Goal: Information Seeking & Learning: Understand process/instructions

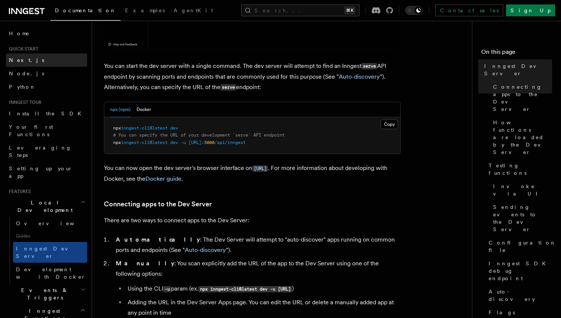
scroll to position [272, 0]
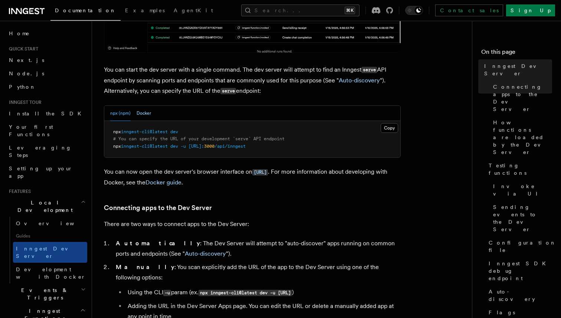
click at [141, 115] on button "Docker" at bounding box center [144, 113] width 14 height 15
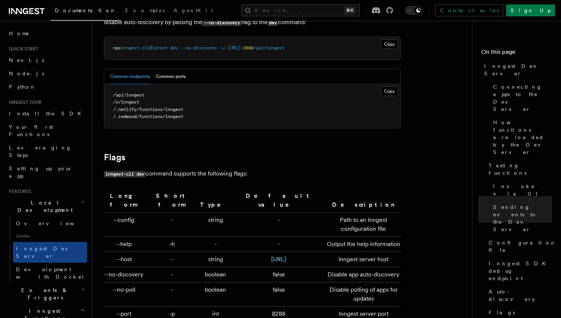
scroll to position [2491, 0]
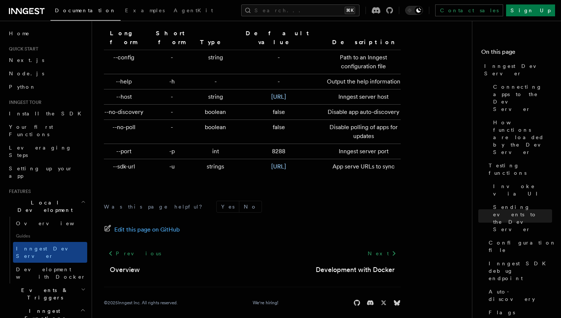
click at [298, 201] on form "Was this page helpful? Yes No" at bounding box center [252, 207] width 297 height 12
click at [39, 267] on span "Development with Docker" at bounding box center [51, 273] width 70 height 13
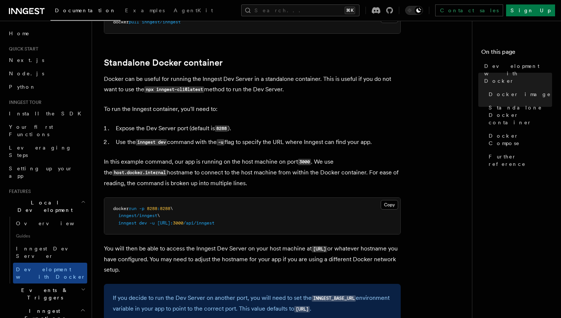
scroll to position [171, 0]
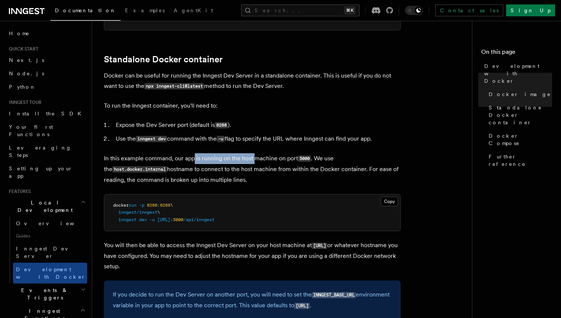
drag, startPoint x: 193, startPoint y: 162, endPoint x: 255, endPoint y: 161, distance: 62.4
click at [255, 161] on p "In this example command, our app is running on the host machine on port 3000 . …" at bounding box center [252, 169] width 297 height 32
click at [264, 164] on p "In this example command, our app is running on the host machine on port 3000 . …" at bounding box center [252, 169] width 297 height 32
click at [267, 156] on p "In this example command, our app is running on the host machine on port 3000 . …" at bounding box center [252, 169] width 297 height 32
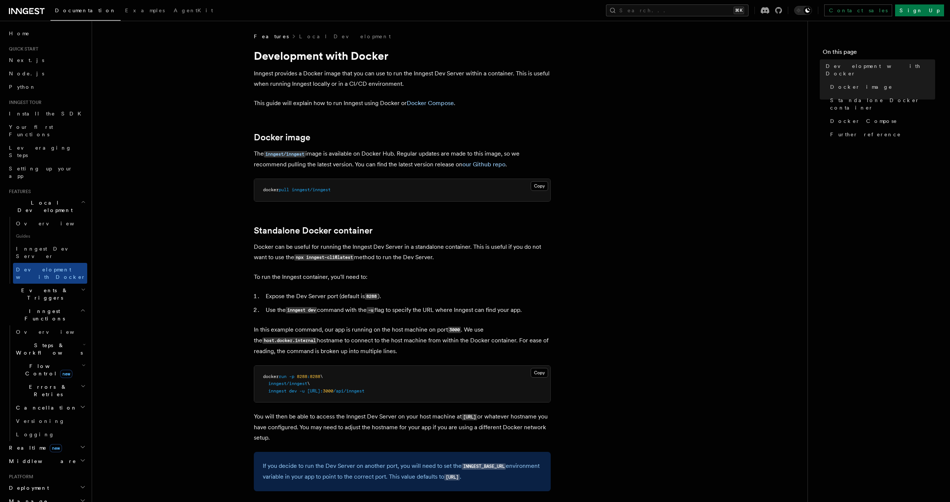
drag, startPoint x: 427, startPoint y: 392, endPoint x: 310, endPoint y: 392, distance: 117.3
click at [310, 392] on pre "docker run -p 8288 : 8288 \ inngest/inngest \ inngest dev -u http://host.docker…" at bounding box center [402, 384] width 296 height 37
copy span "http://host.docker.internal: 3000 /api/inngest"
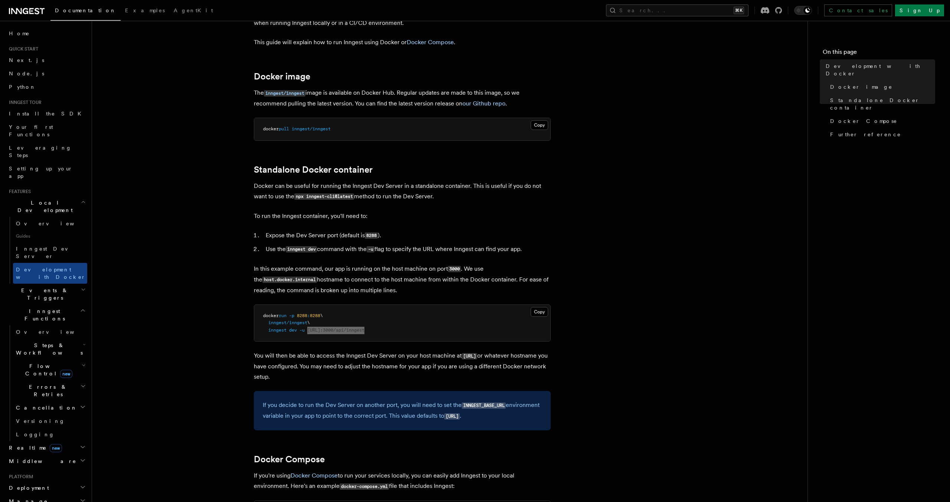
scroll to position [69, 0]
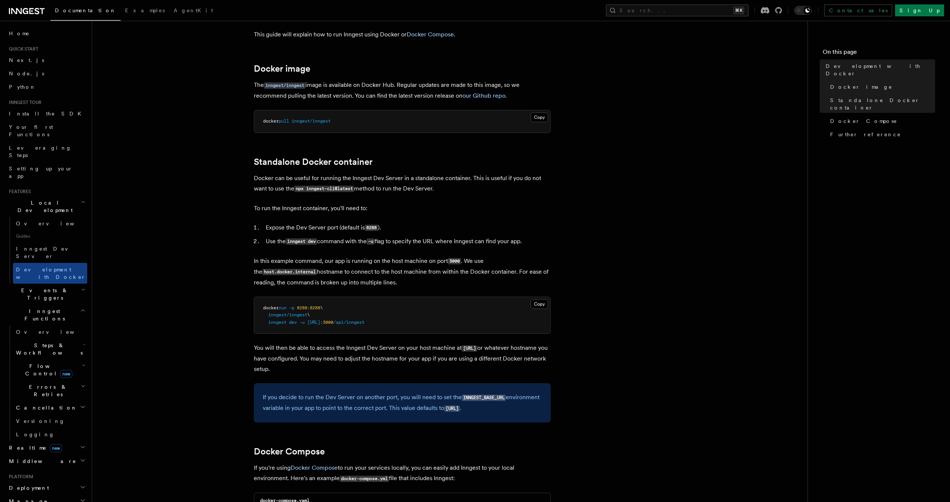
click at [385, 350] on p "You will then be able to access the Inngest Dev Server on your host machine at …" at bounding box center [402, 359] width 297 height 32
drag, startPoint x: 310, startPoint y: 322, endPoint x: 377, endPoint y: 319, distance: 67.6
click at [323, 320] on span "[URL]:" at bounding box center [315, 322] width 16 height 5
drag, startPoint x: 384, startPoint y: 321, endPoint x: 310, endPoint y: 325, distance: 74.7
click at [310, 325] on pre "docker run -p 8288 : 8288 \ inngest/inngest \ inngest dev -u http://host.docker…" at bounding box center [402, 315] width 296 height 37
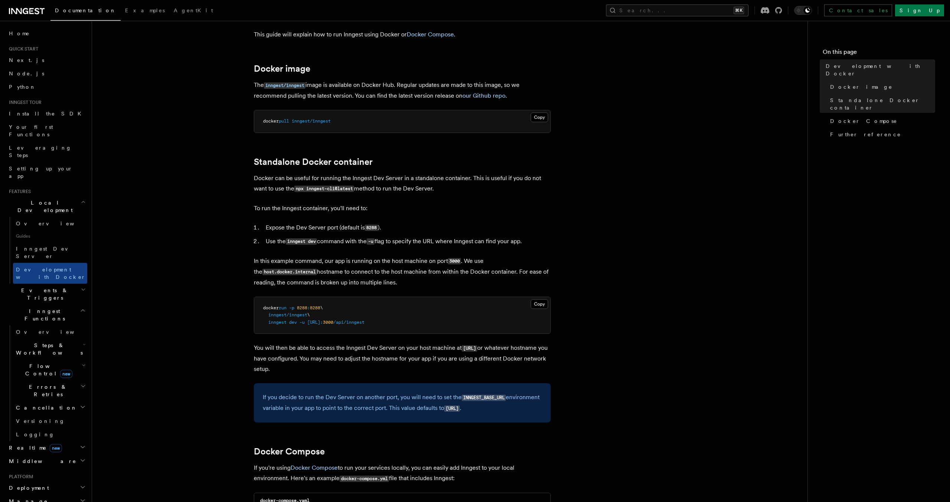
copy span "[URL]:"
click at [634, 262] on article "Features Local Development Development with Docker Inngest provides a Docker im…" at bounding box center [450, 493] width 692 height 1058
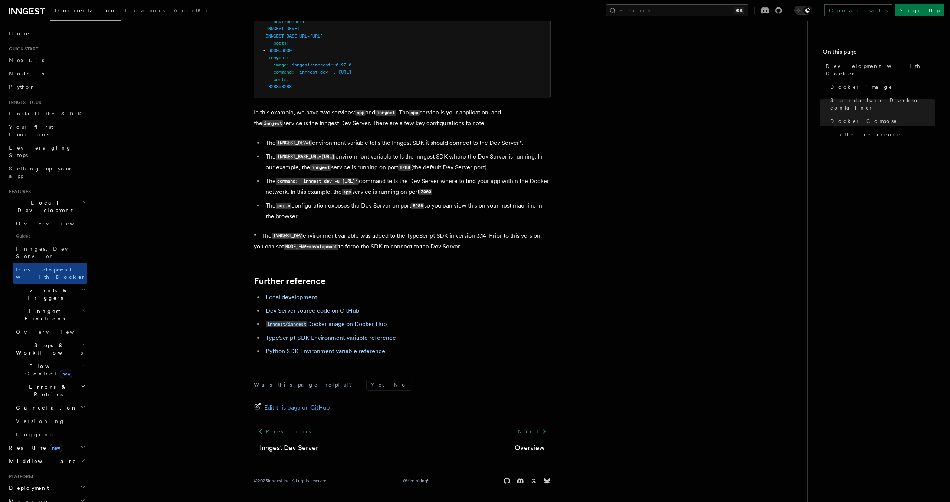
scroll to position [0, 0]
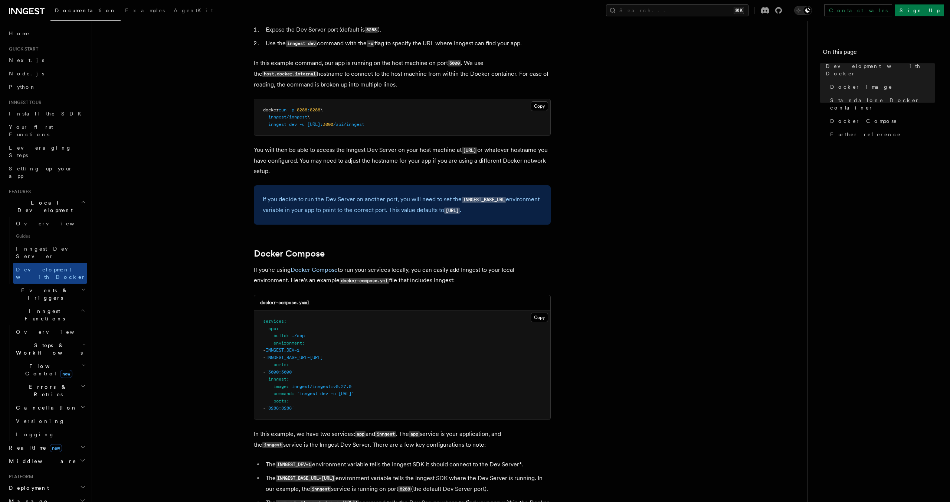
scroll to position [443, 0]
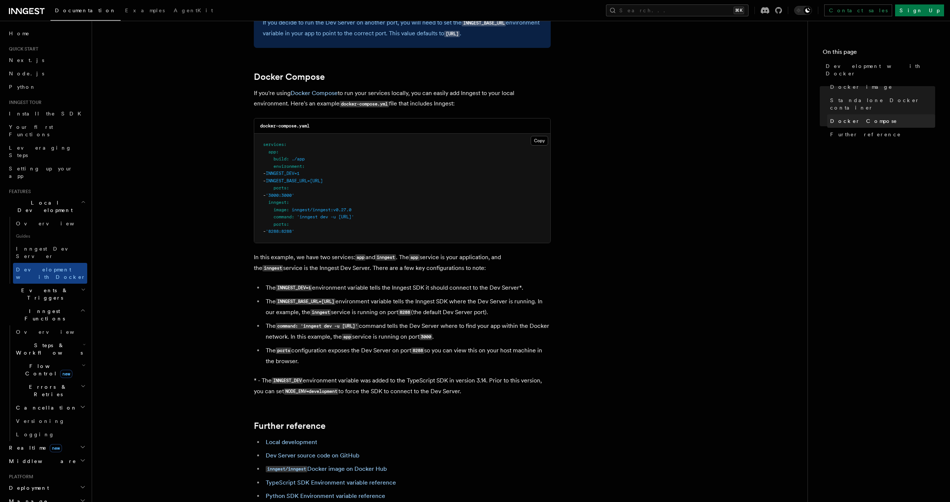
click at [864, 117] on span "Docker Compose" at bounding box center [863, 120] width 67 height 7
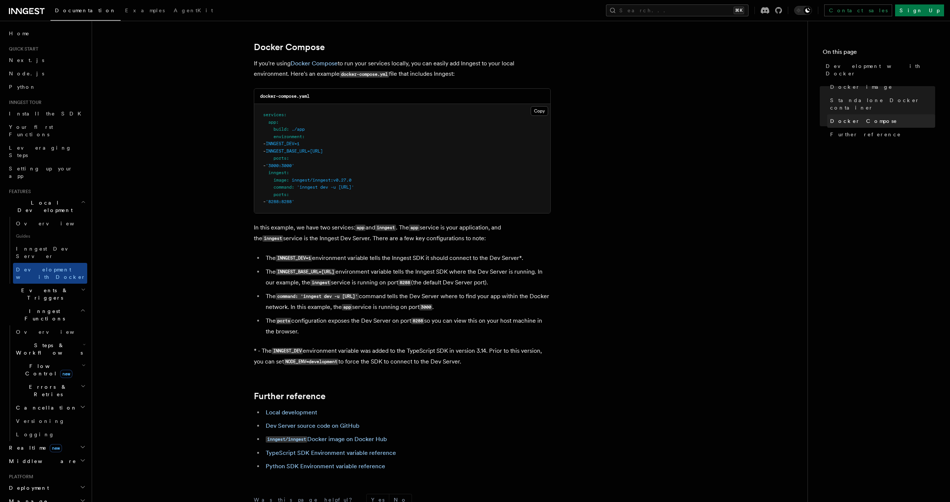
scroll to position [479, 0]
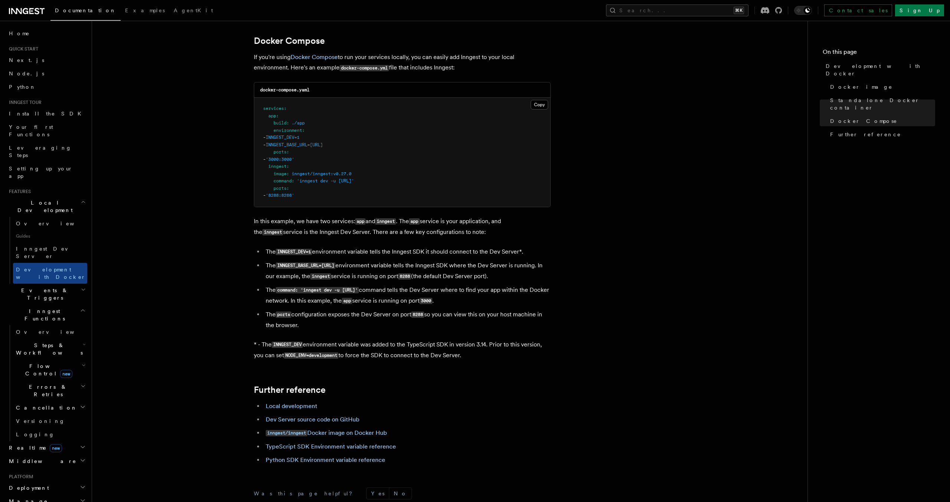
click at [637, 179] on article "Features Local Development Development with Docker Inngest provides a Docker im…" at bounding box center [450, 82] width 692 height 1058
drag, startPoint x: 264, startPoint y: 232, endPoint x: 489, endPoint y: 233, distance: 225.3
click at [467, 234] on p "In this example, we have two services: app and inngest . The app service is you…" at bounding box center [402, 227] width 297 height 22
click at [490, 233] on p "In this example, we have two services: app and inngest . The app service is you…" at bounding box center [402, 227] width 297 height 22
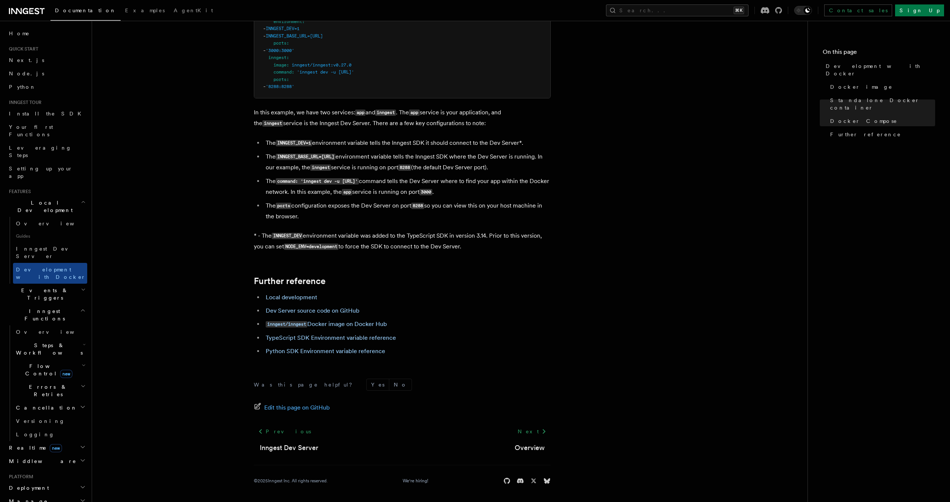
scroll to position [458, 0]
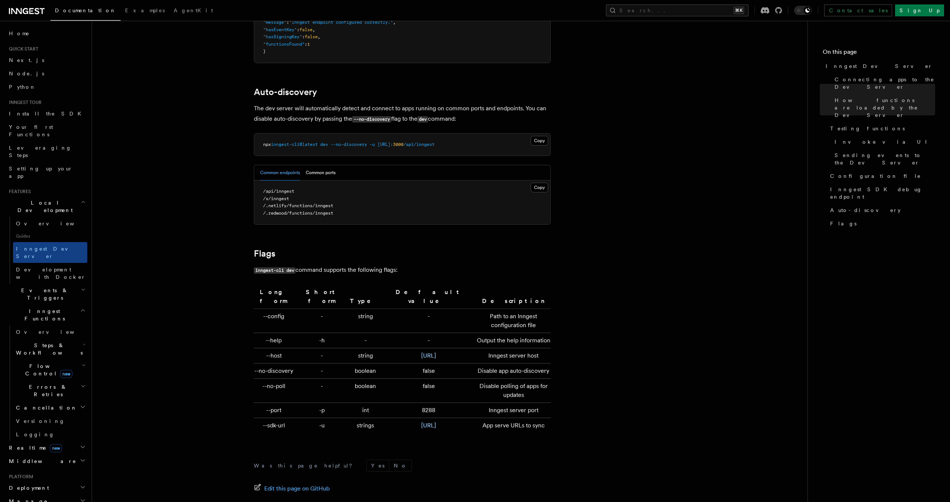
scroll to position [2280, 0]
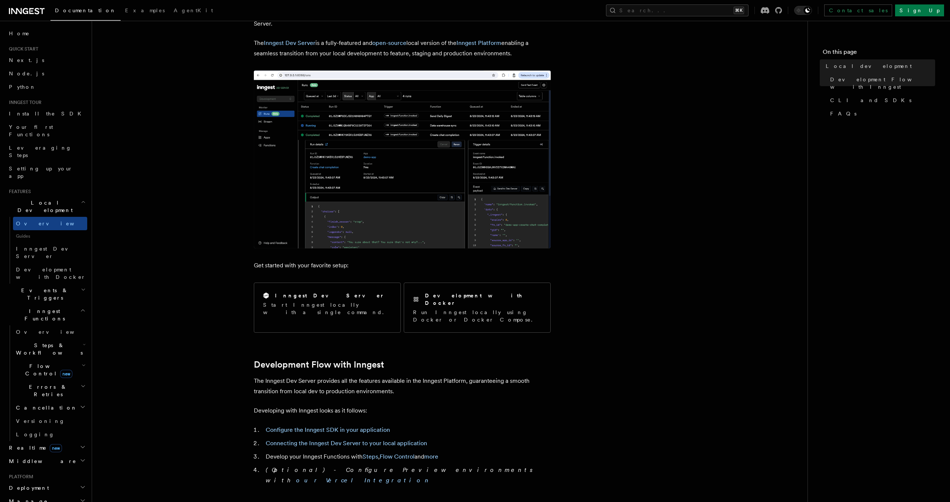
scroll to position [59, 0]
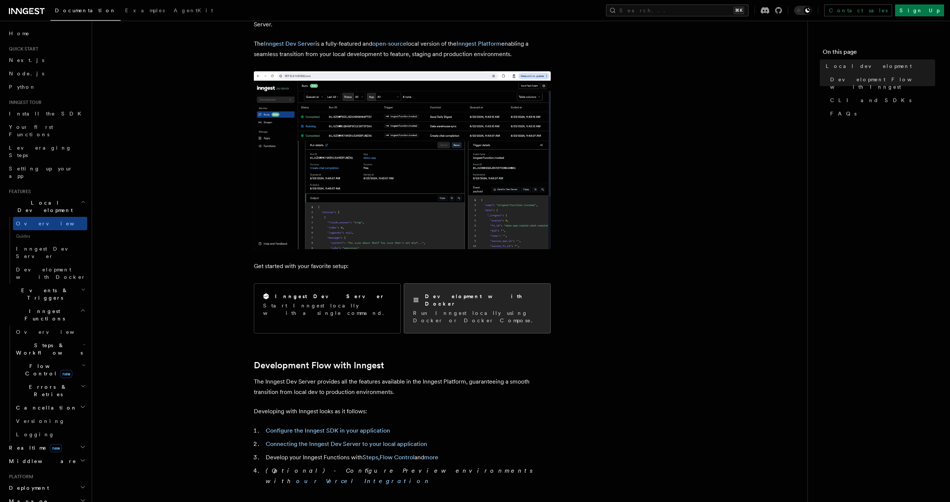
click at [495, 301] on div "Development with Docker Run Inngest locally using Docker or Docker Compose." at bounding box center [477, 308] width 128 height 32
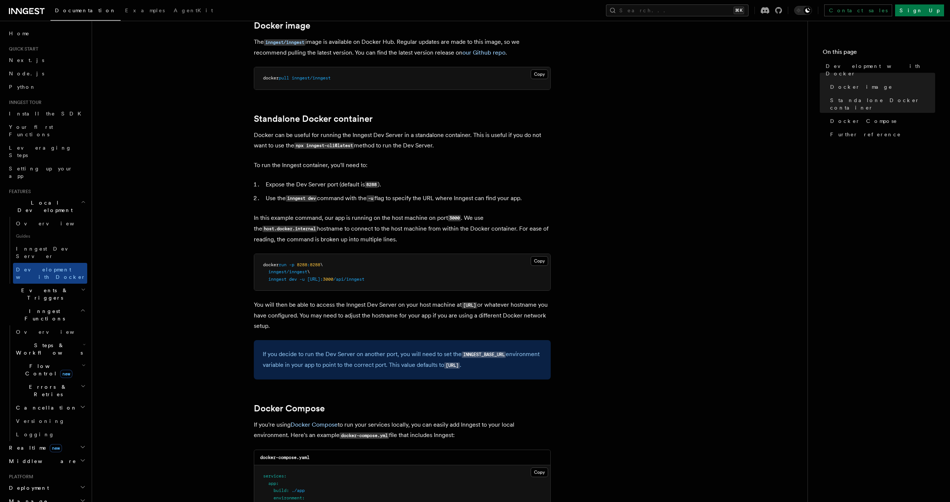
scroll to position [216, 0]
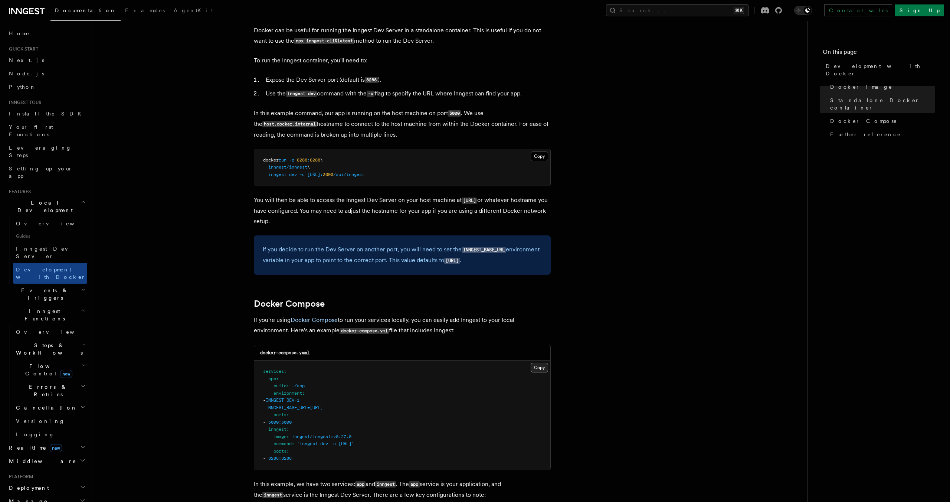
click at [540, 366] on button "Copy Copied" at bounding box center [539, 368] width 17 height 10
